Goal: Check status: Check status

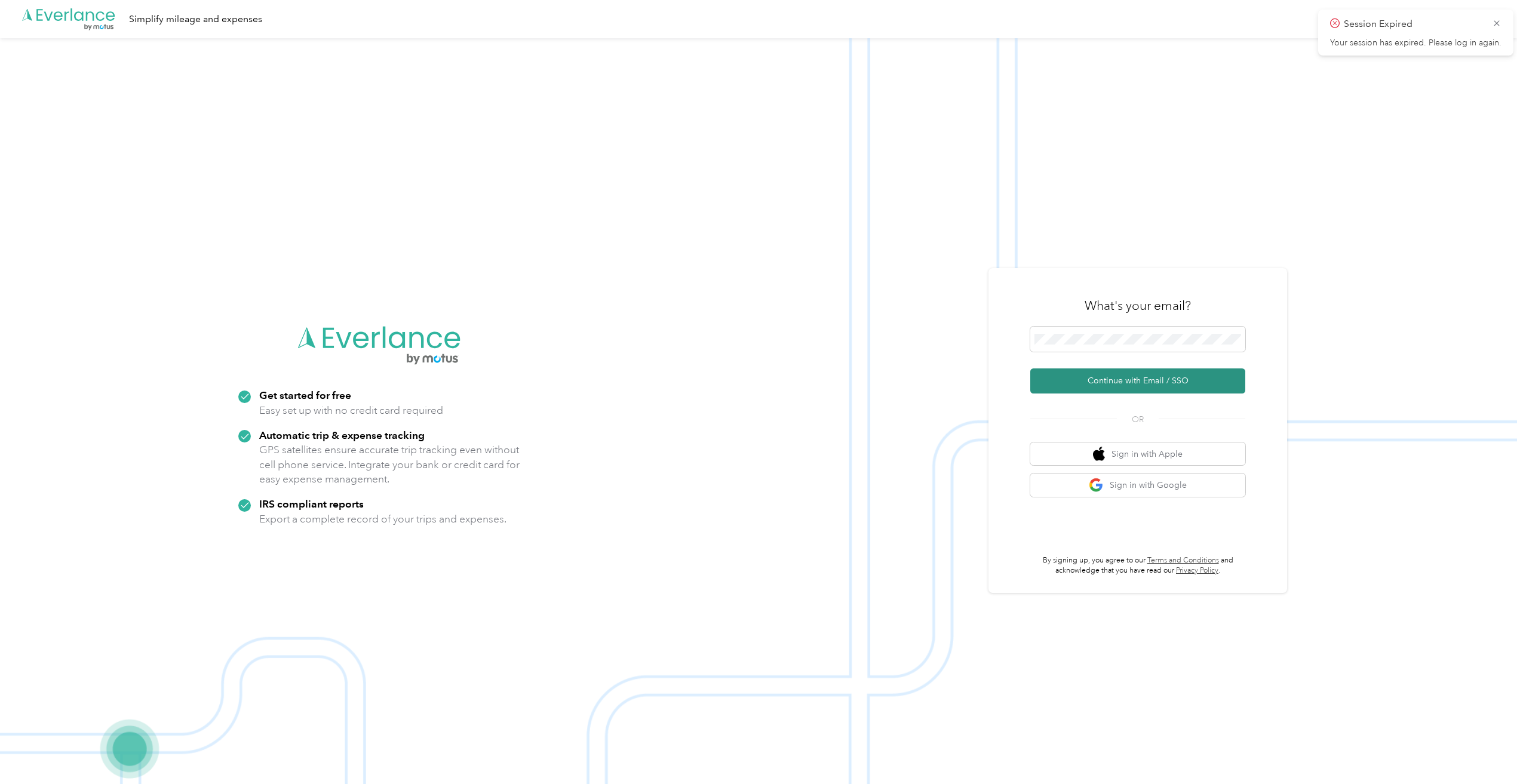
click at [1115, 379] on button "Continue with Email / SSO" at bounding box center [1137, 381] width 215 height 25
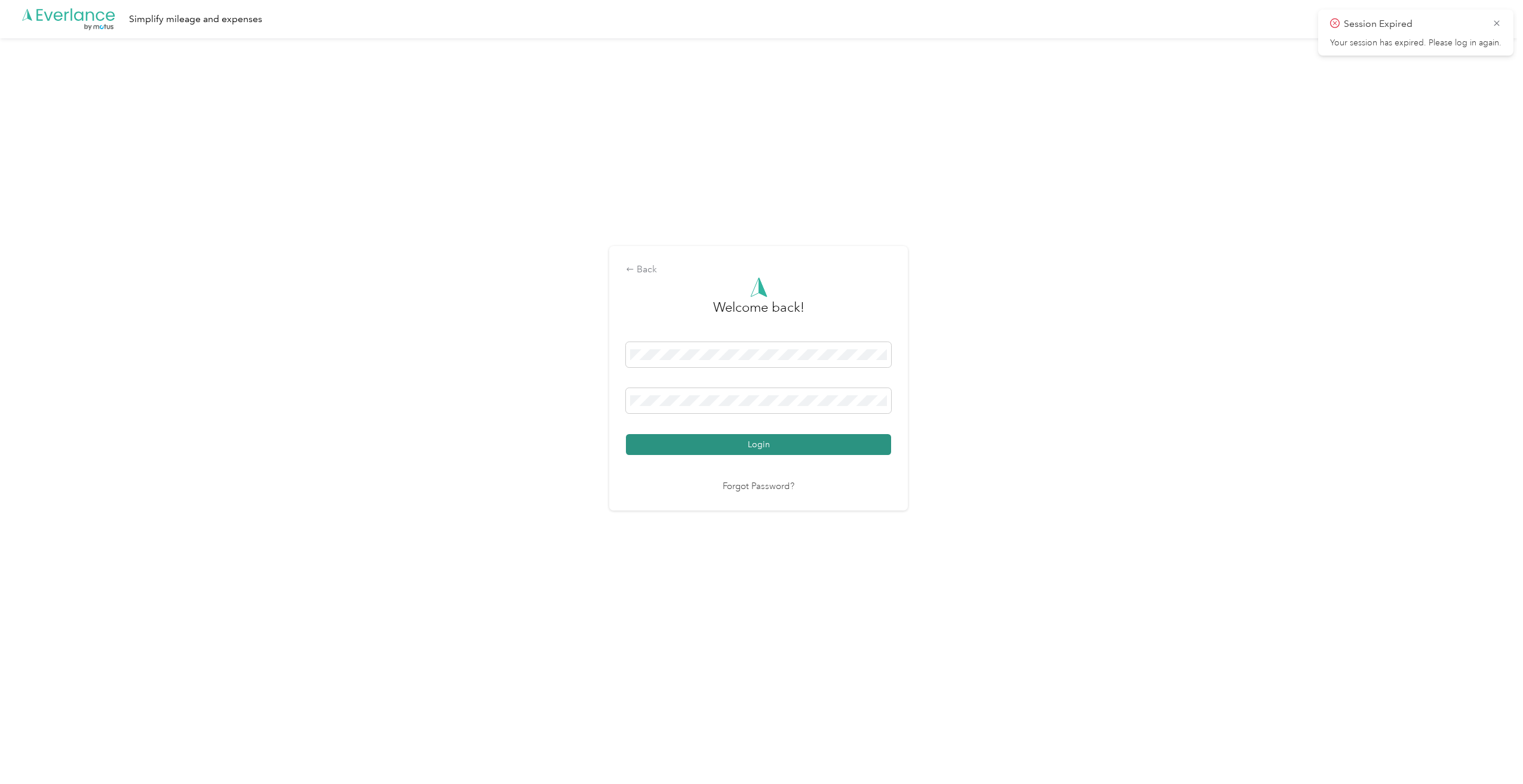
click at [762, 448] on button "Login" at bounding box center [758, 444] width 265 height 21
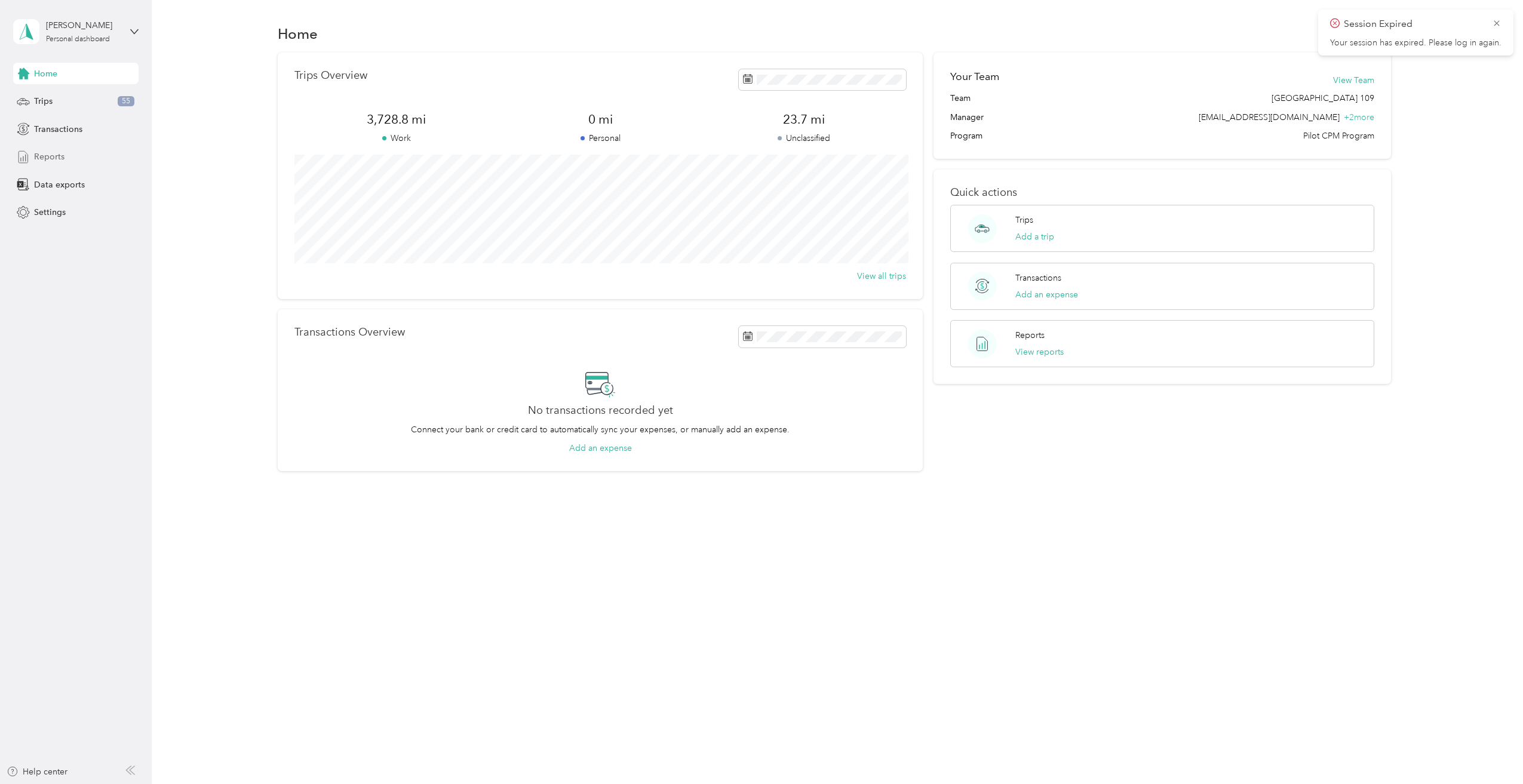
click at [67, 158] on div "Reports" at bounding box center [76, 157] width 125 height 22
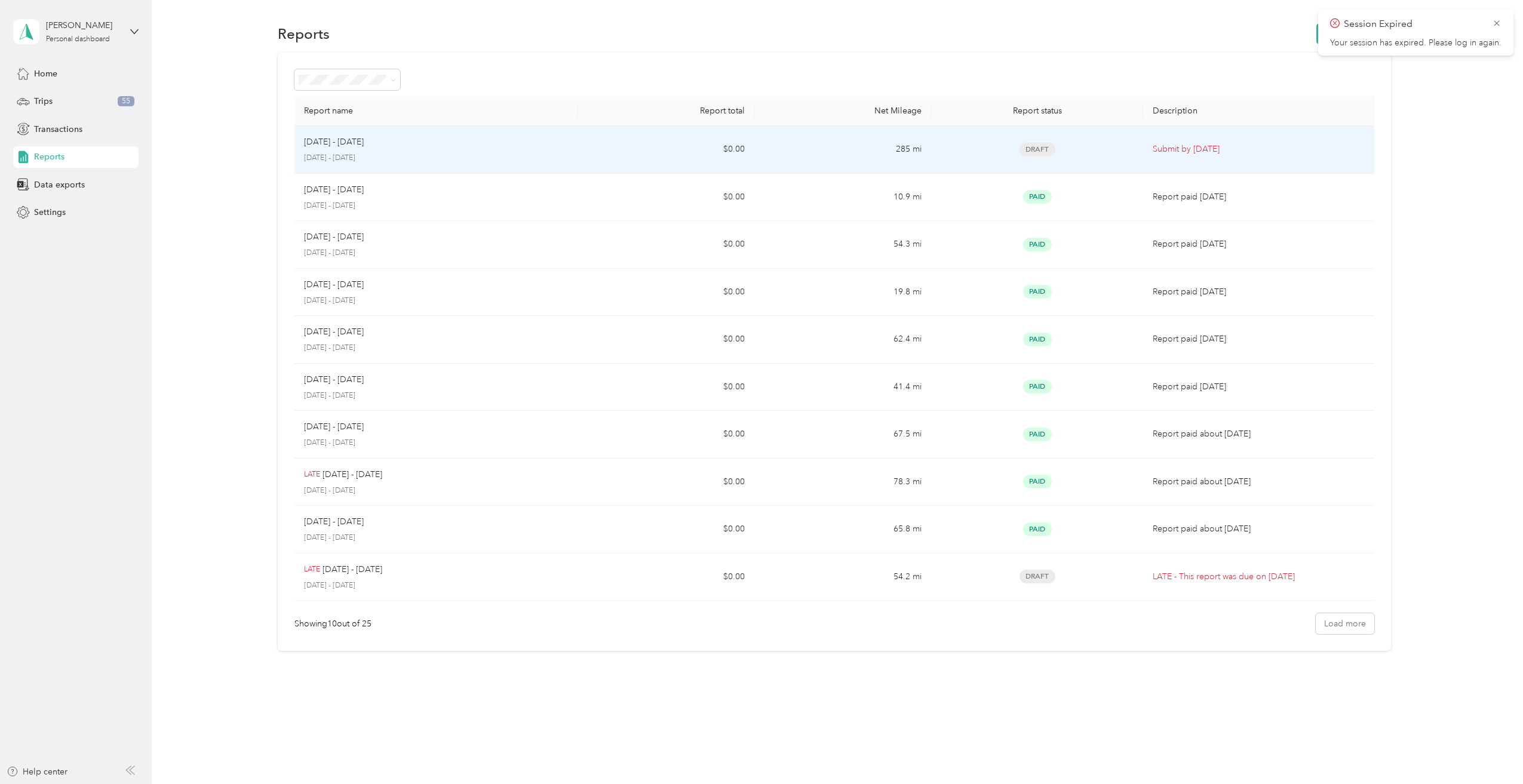
click at [526, 148] on div "[DATE] - [DATE]" at bounding box center [436, 142] width 264 height 13
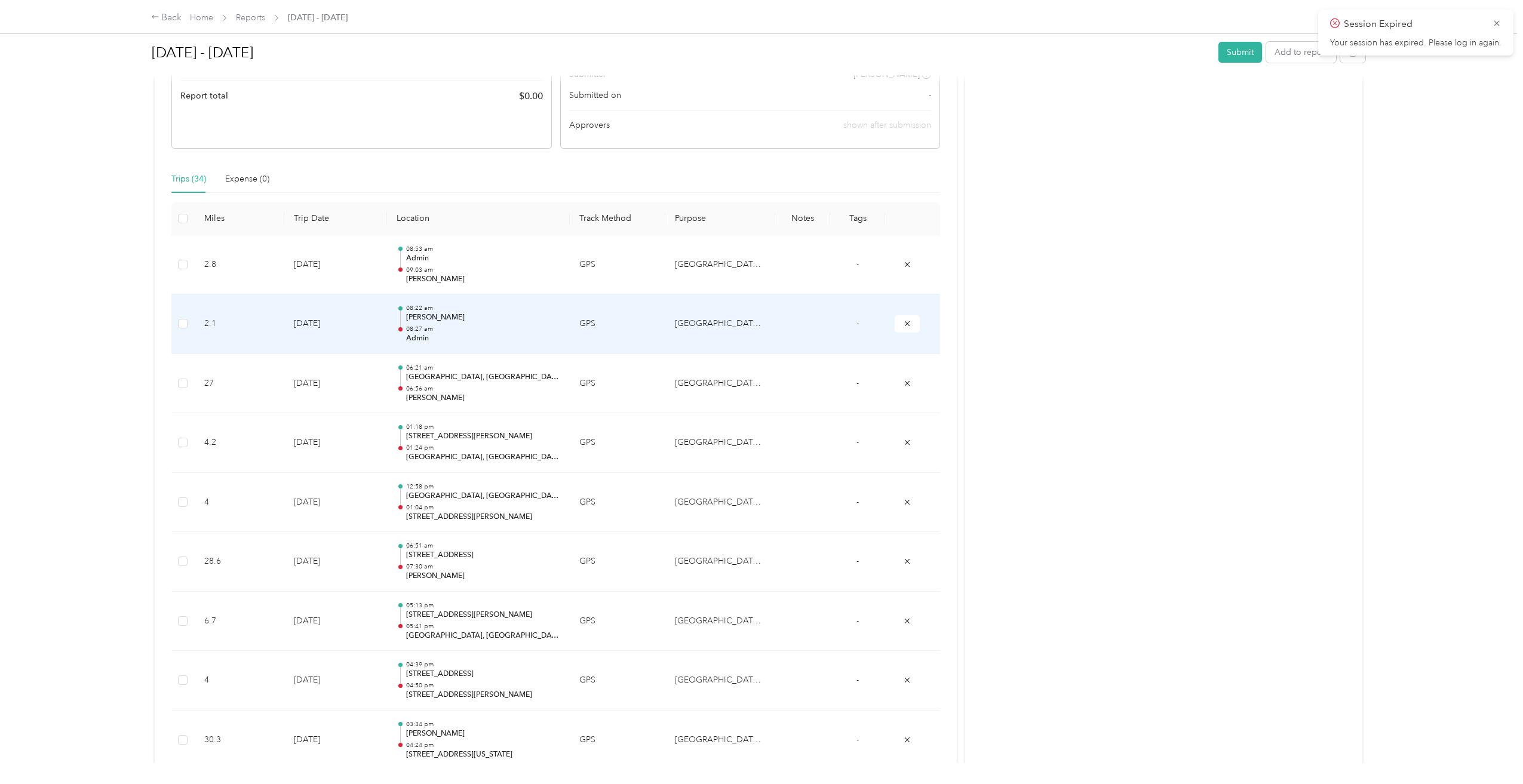
scroll to position [239, 0]
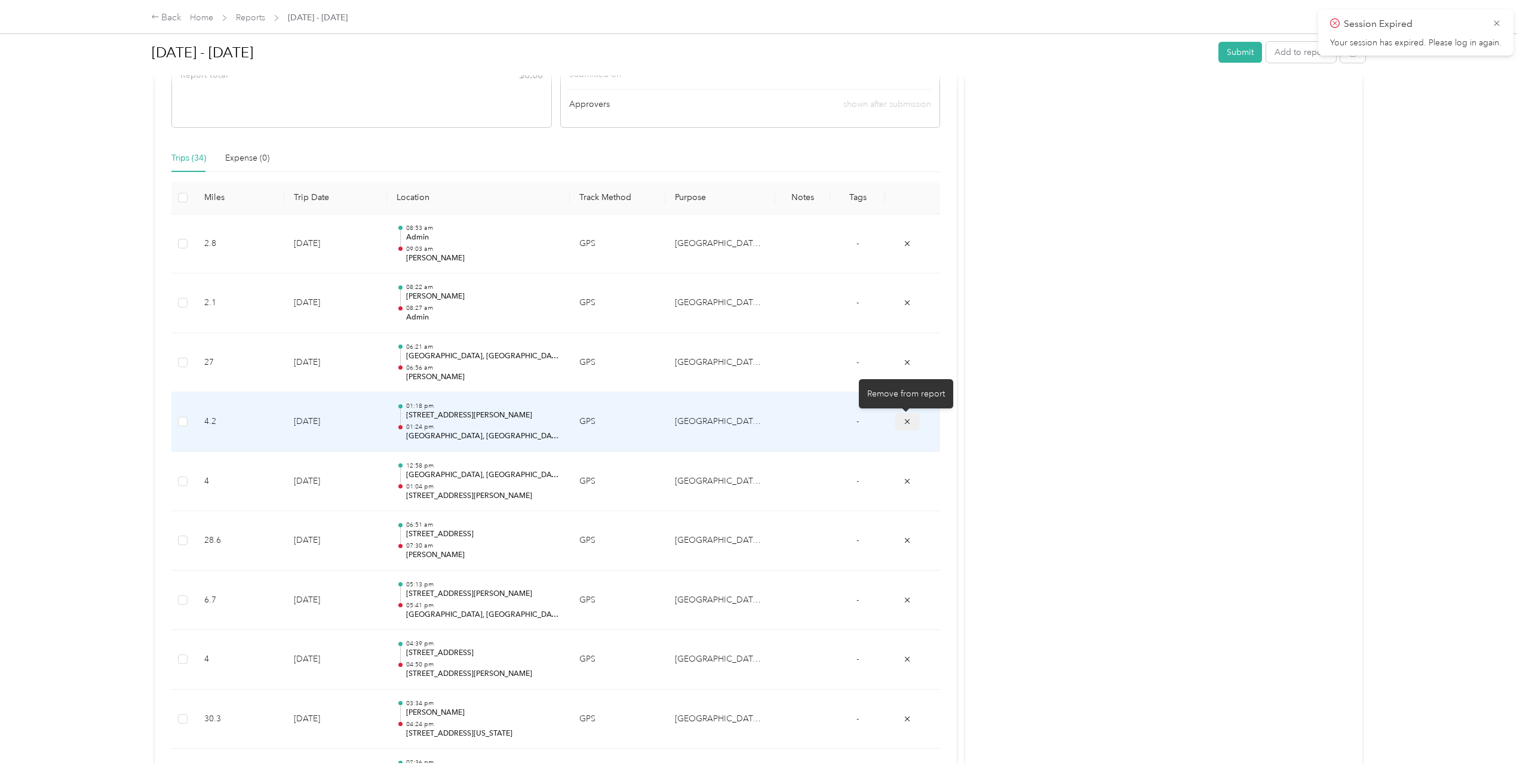
click at [903, 420] on icon "submit" at bounding box center [907, 421] width 8 height 8
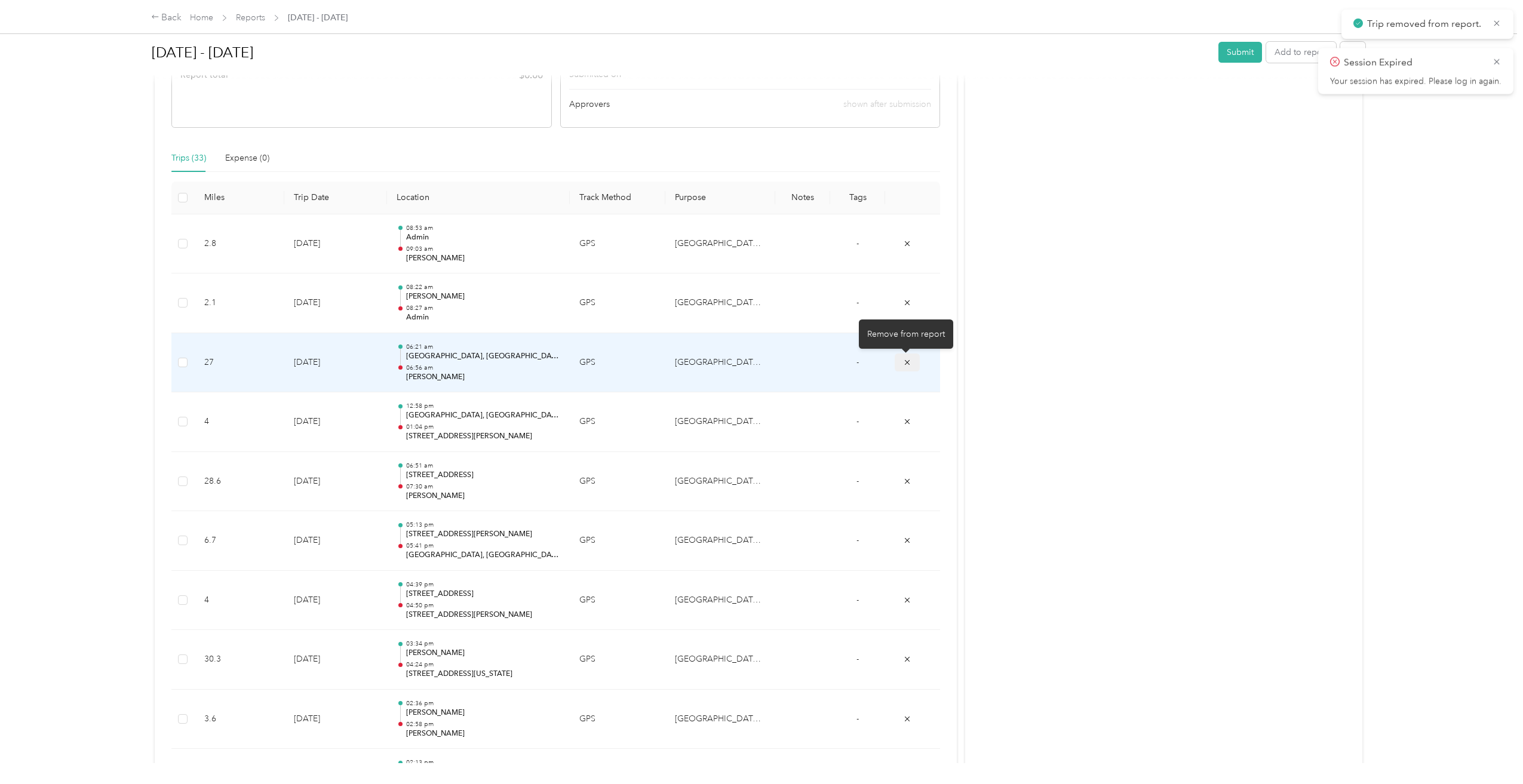
click at [906, 356] on button "submit" at bounding box center [908, 361] width 25 height 17
click at [906, 360] on icon "submit" at bounding box center [907, 361] width 8 height 8
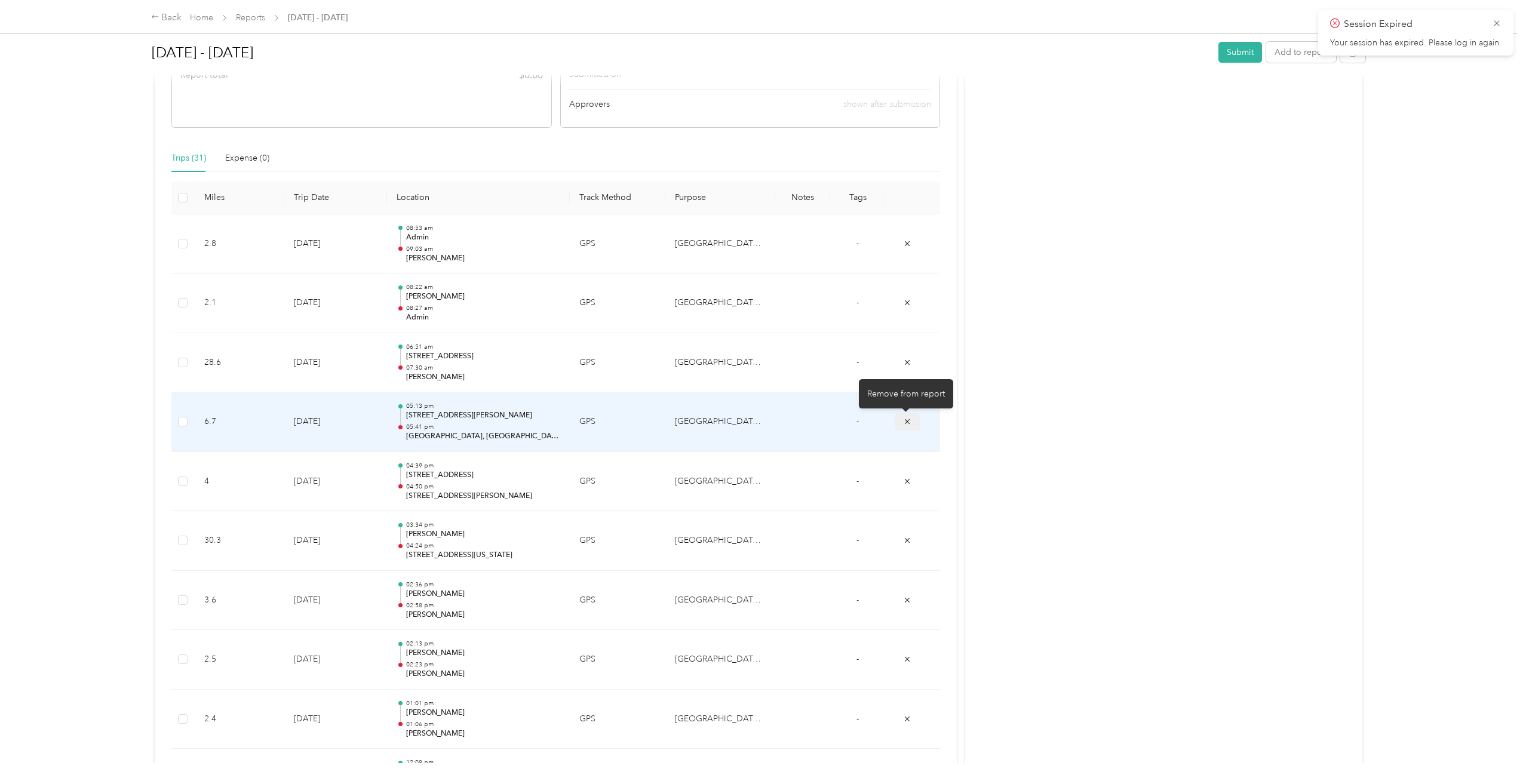
click at [906, 425] on icon "submit" at bounding box center [907, 421] width 8 height 8
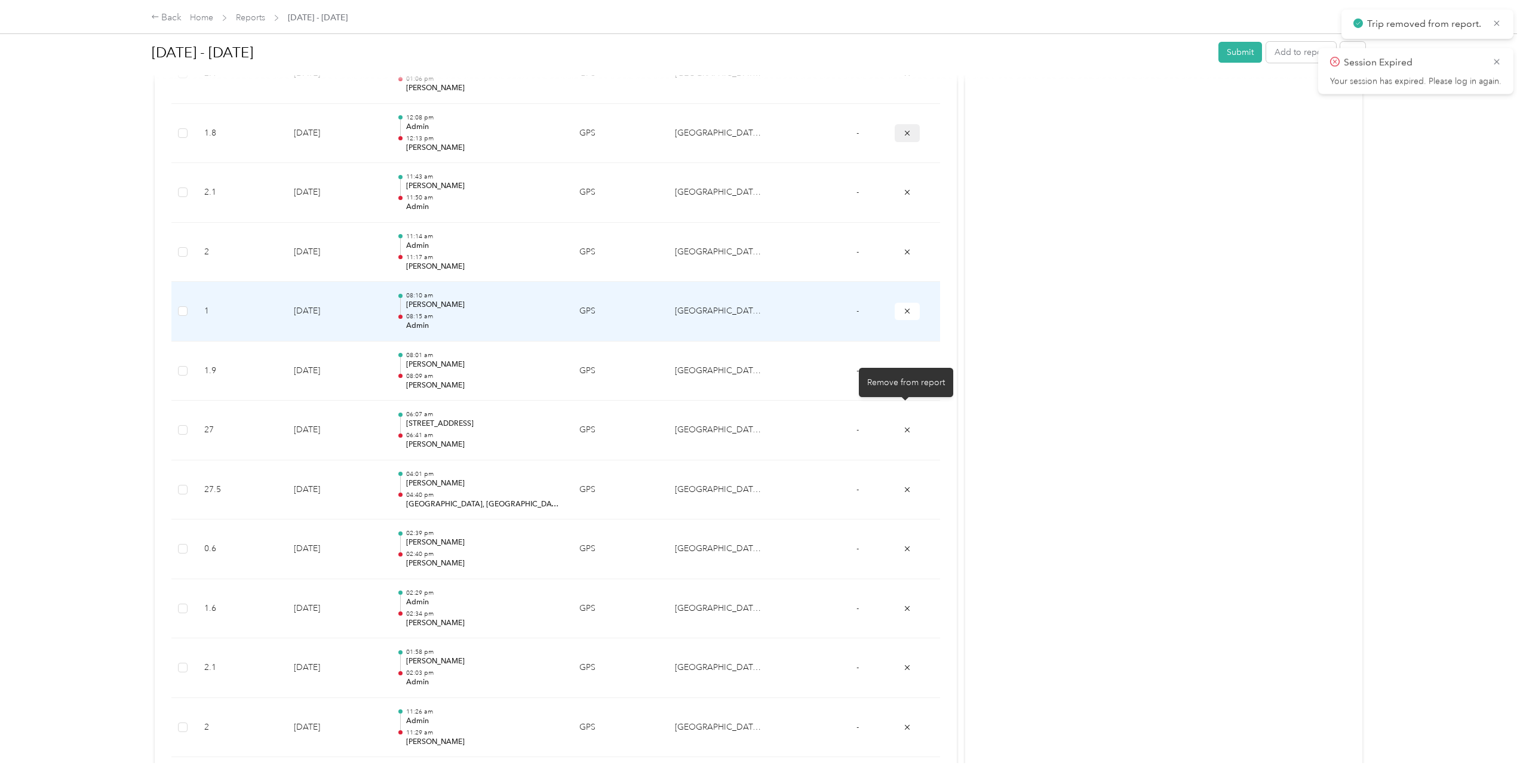
scroll to position [717, 0]
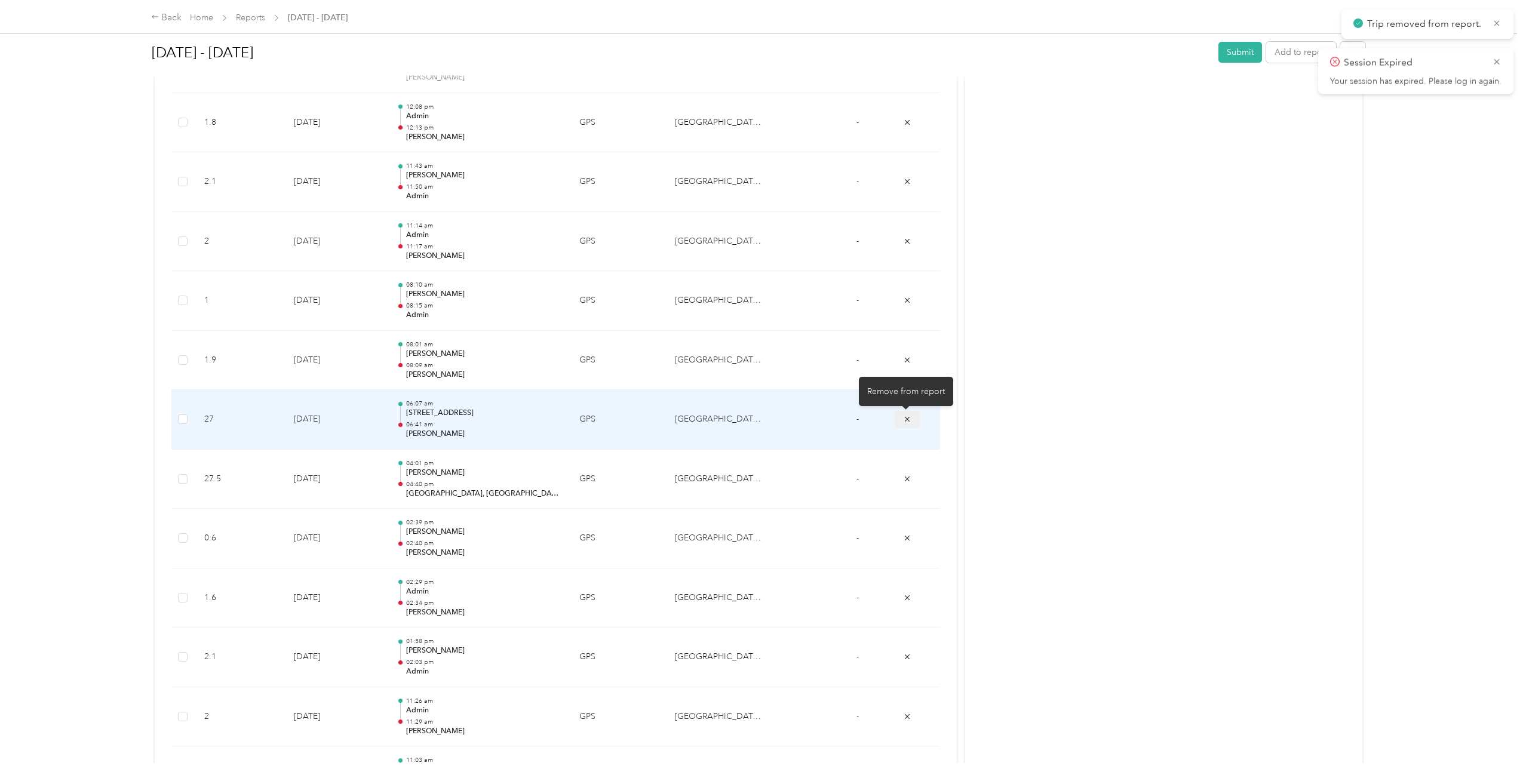
click at [906, 427] on button "submit" at bounding box center [908, 419] width 25 height 17
click at [899, 422] on button "submit" at bounding box center [908, 419] width 25 height 17
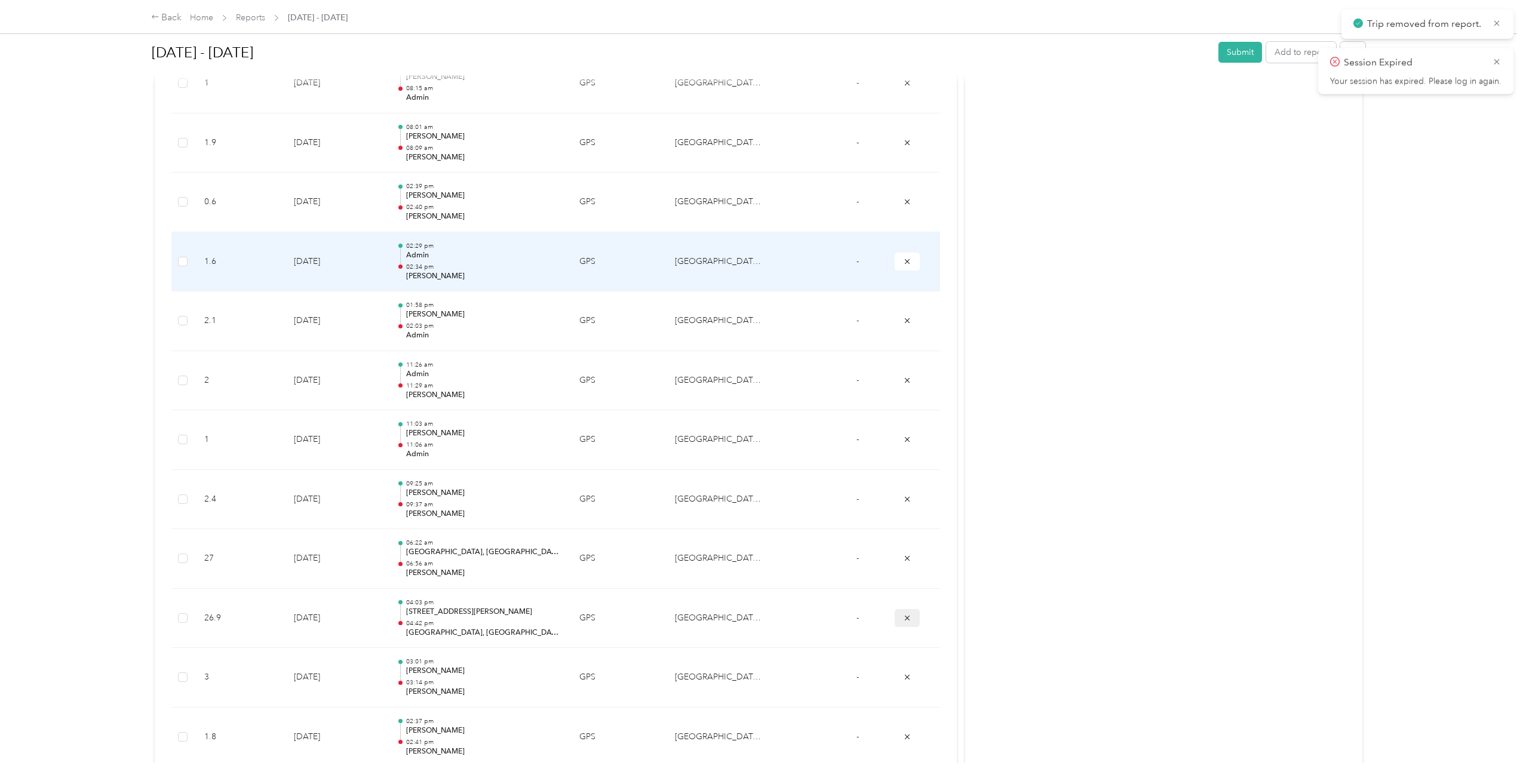
scroll to position [1135, 0]
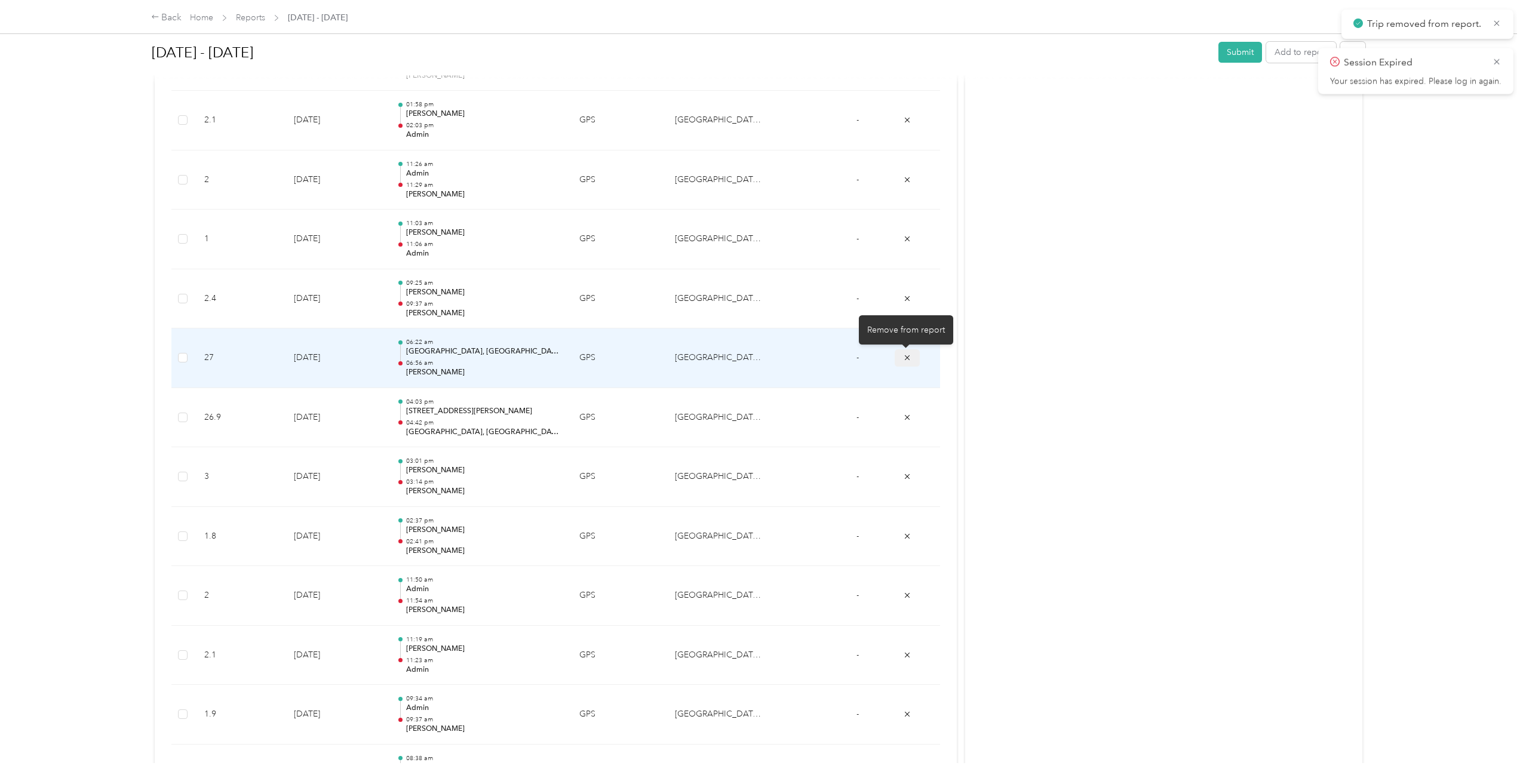
click at [911, 361] on button "submit" at bounding box center [908, 357] width 25 height 17
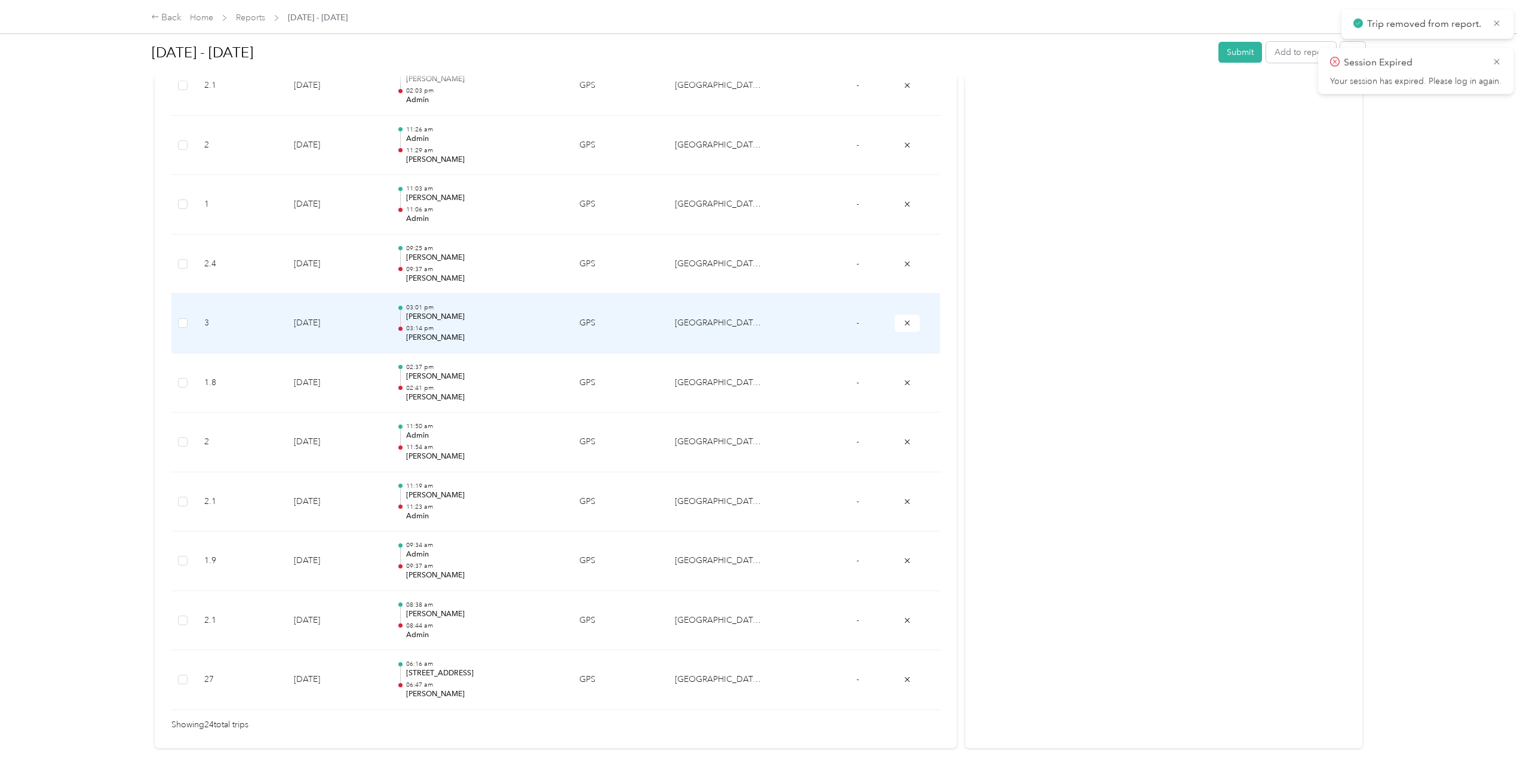
scroll to position [1205, 0]
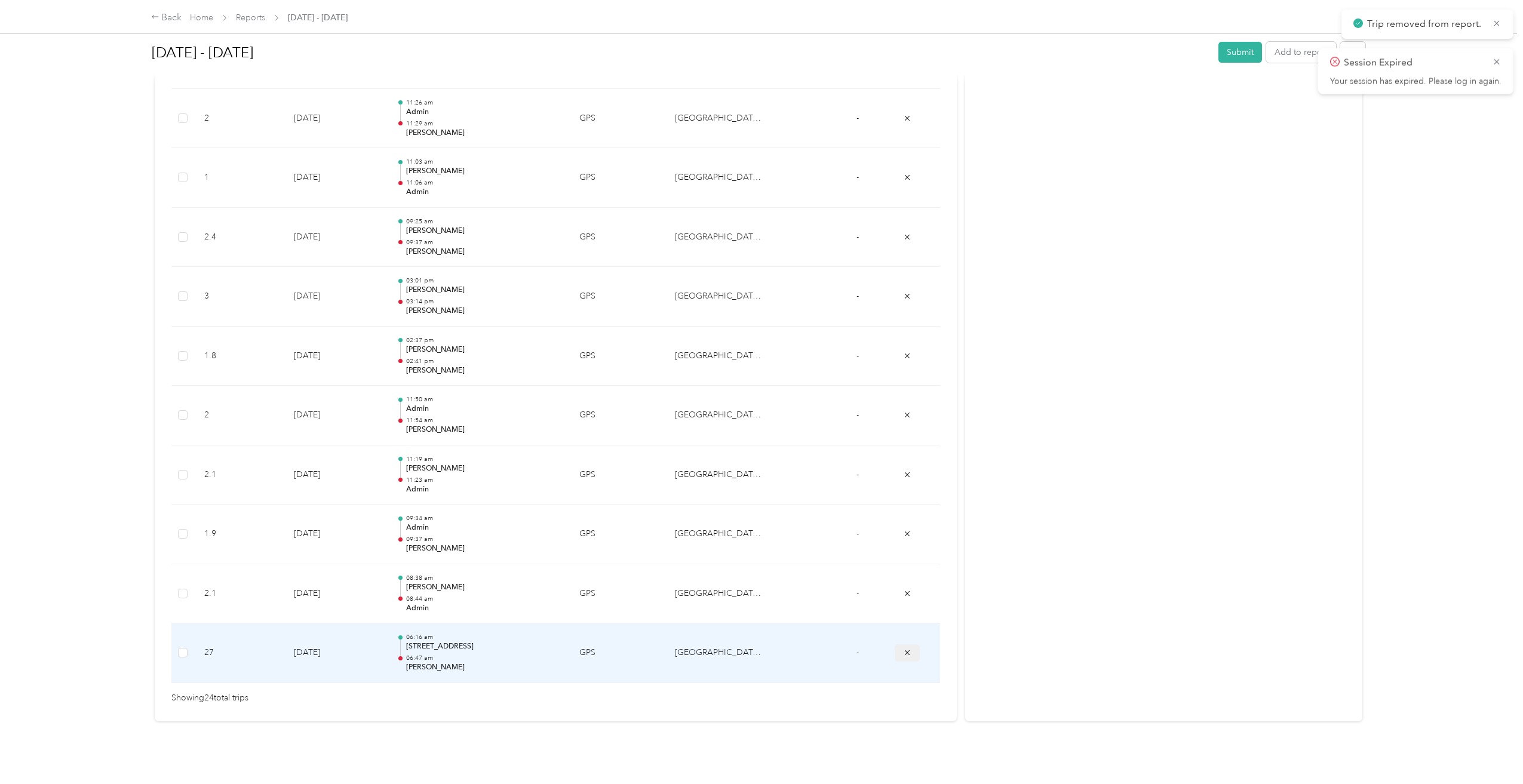
click at [907, 648] on icon "submit" at bounding box center [907, 652] width 8 height 8
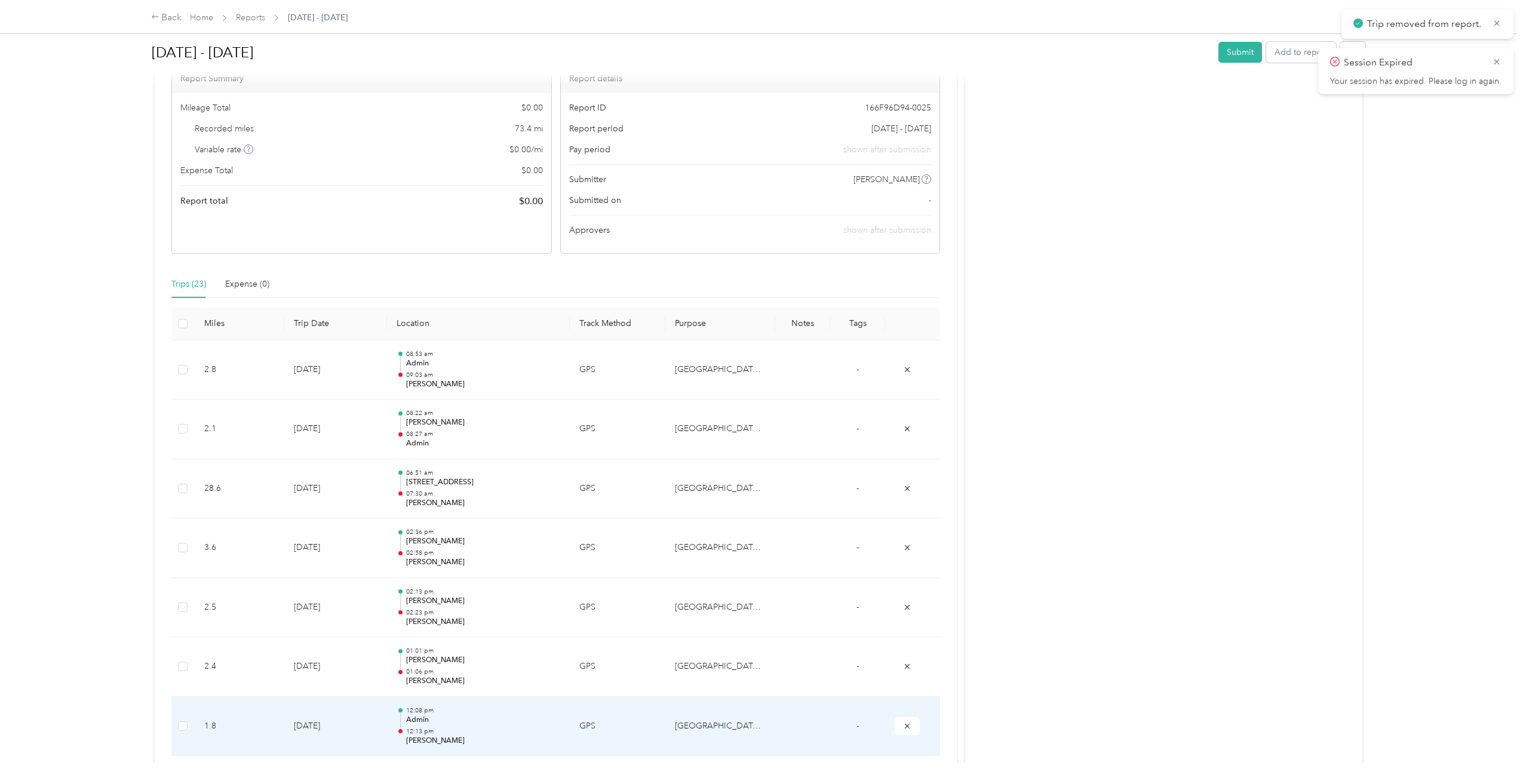
scroll to position [0, 0]
